Goal: Complete application form

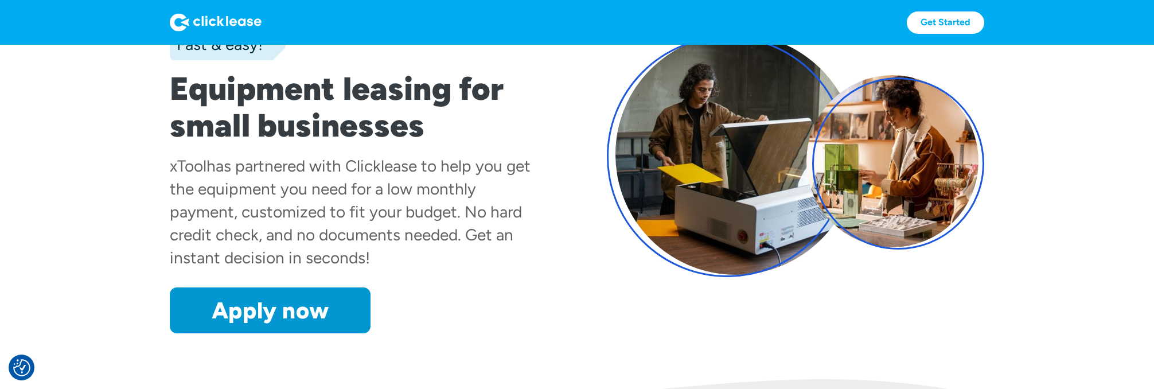
scroll to position [117, 0]
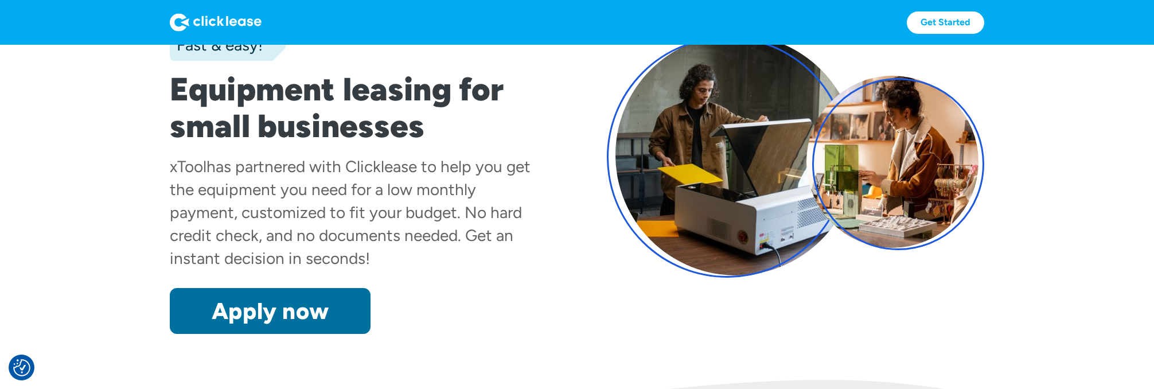
click at [319, 305] on link "Apply now" at bounding box center [270, 311] width 201 height 46
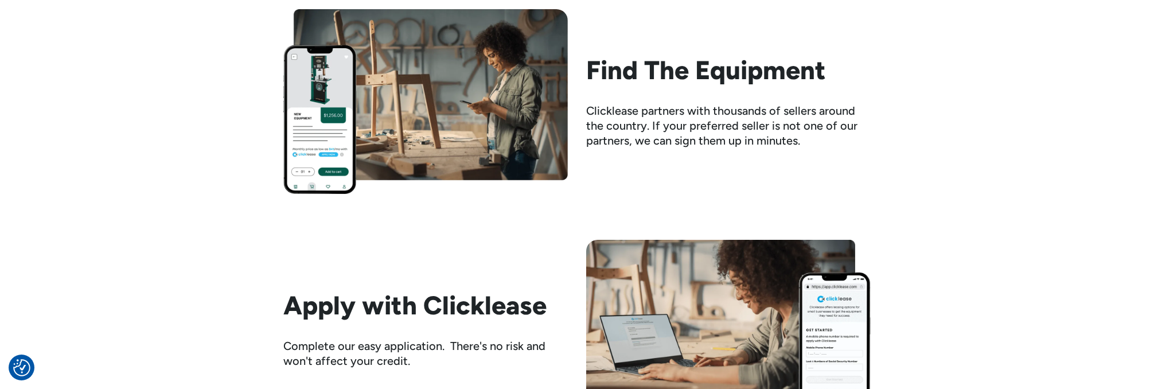
scroll to position [1327, 0]
